Goal: Task Accomplishment & Management: Manage account settings

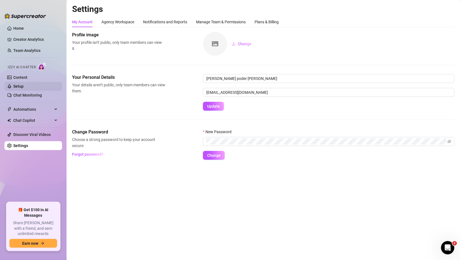
click at [24, 84] on link "Setup" at bounding box center [18, 86] width 10 height 4
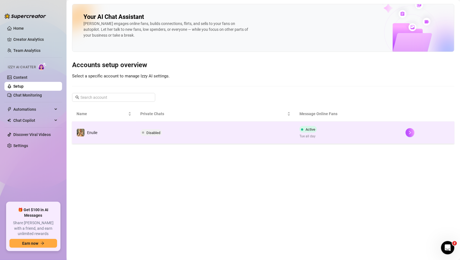
click at [333, 137] on td "Active Tue all day" at bounding box center [348, 132] width 106 height 22
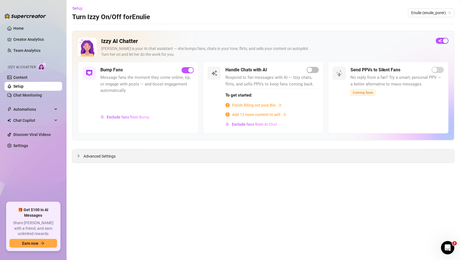
click at [77, 150] on div "Advanced Settings" at bounding box center [263, 156] width 382 height 13
click at [82, 158] on div at bounding box center [80, 156] width 7 height 6
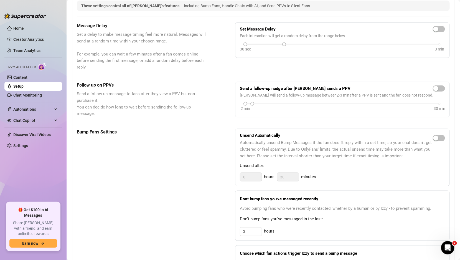
scroll to position [473, 0]
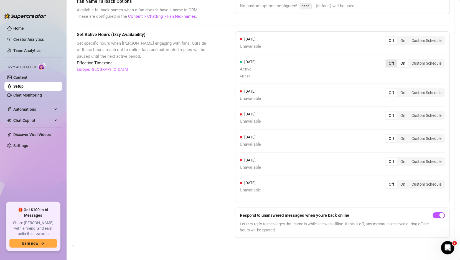
click at [393, 60] on div "Off" at bounding box center [392, 63] width 12 height 8
click at [387, 60] on input "Off" at bounding box center [387, 60] width 0 height 0
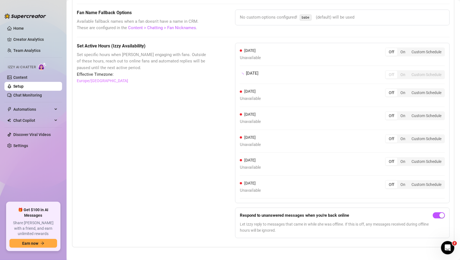
scroll to position [467, 0]
